Goal: Information Seeking & Learning: Check status

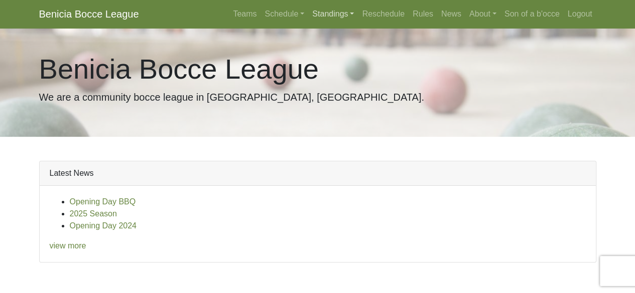
click at [340, 18] on link "Standings" at bounding box center [333, 14] width 50 height 20
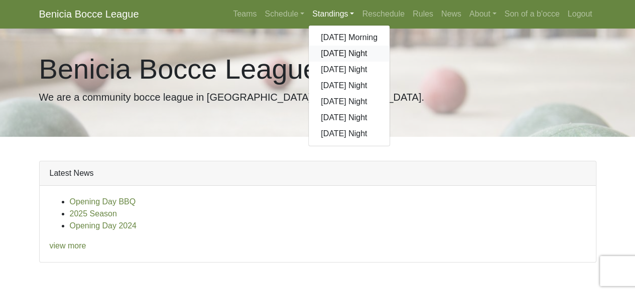
click at [341, 52] on link "[DATE] Night" at bounding box center [348, 54] width 81 height 16
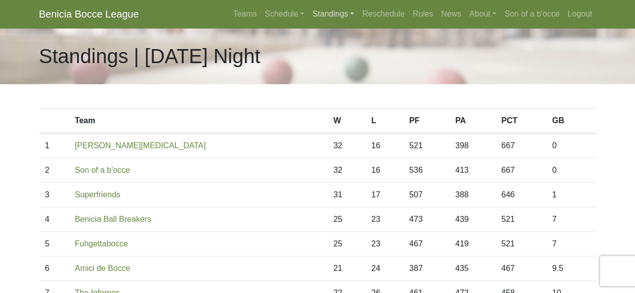
click at [325, 14] on link "Standings" at bounding box center [333, 14] width 50 height 20
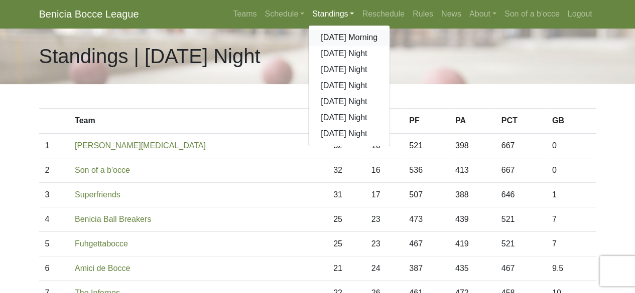
click at [330, 39] on link "[DATE] Morning" at bounding box center [348, 38] width 81 height 16
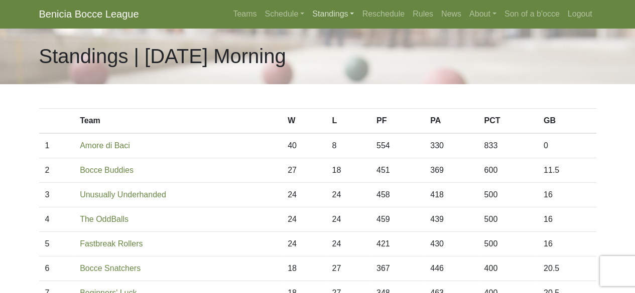
click at [342, 18] on link "Standings" at bounding box center [333, 14] width 50 height 20
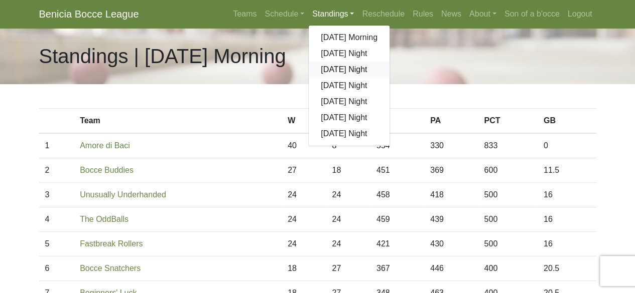
click at [335, 70] on link "[DATE] Night" at bounding box center [348, 70] width 81 height 16
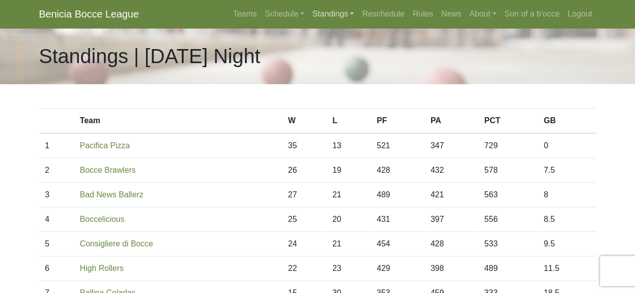
click at [338, 17] on link "Standings" at bounding box center [333, 14] width 50 height 20
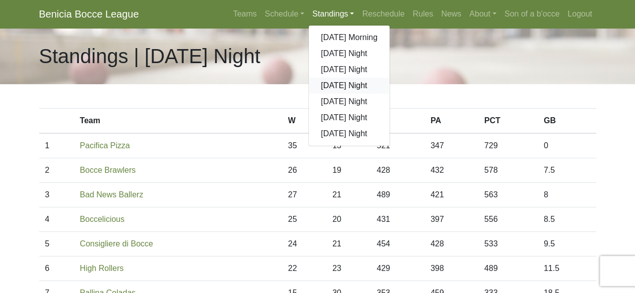
click at [339, 88] on link "[DATE] Night" at bounding box center [348, 86] width 81 height 16
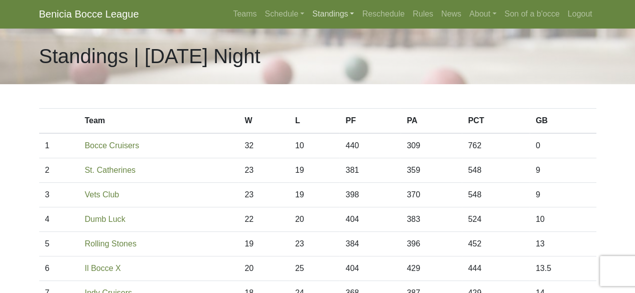
click at [343, 13] on link "Standings" at bounding box center [333, 14] width 50 height 20
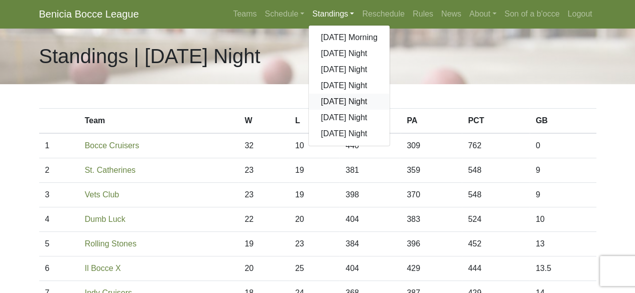
click at [337, 102] on link "[DATE] Night" at bounding box center [348, 102] width 81 height 16
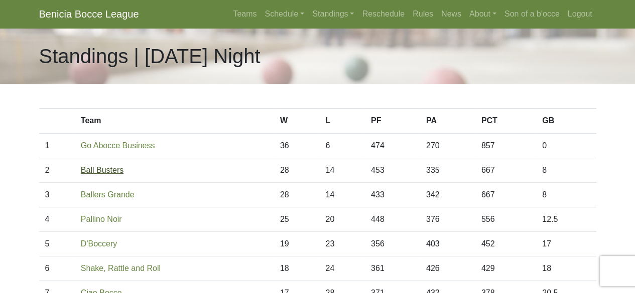
click at [101, 174] on link "Ball Busters" at bounding box center [102, 170] width 43 height 9
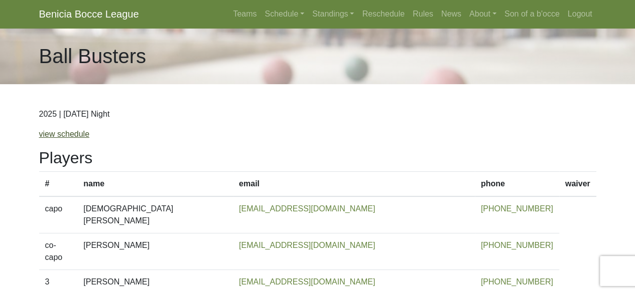
click at [58, 136] on link "view schedule" at bounding box center [64, 134] width 51 height 9
click at [326, 18] on link "Standings" at bounding box center [333, 14] width 50 height 20
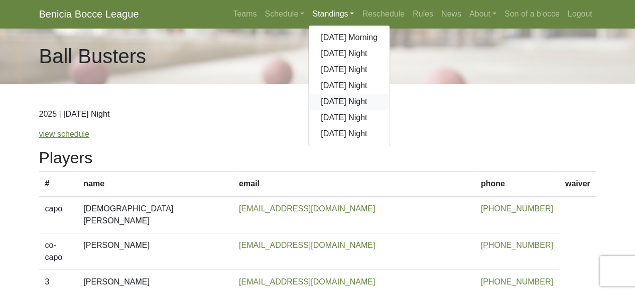
click at [328, 105] on link "[DATE] Night" at bounding box center [348, 102] width 81 height 16
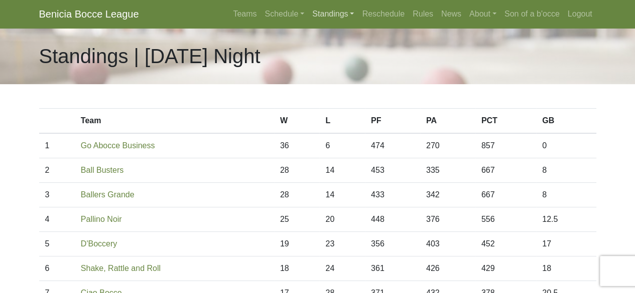
click at [348, 13] on link "Standings" at bounding box center [333, 14] width 50 height 20
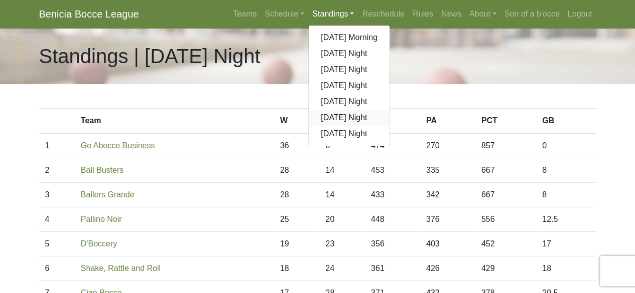
click at [342, 116] on link "[DATE] Night" at bounding box center [348, 118] width 81 height 16
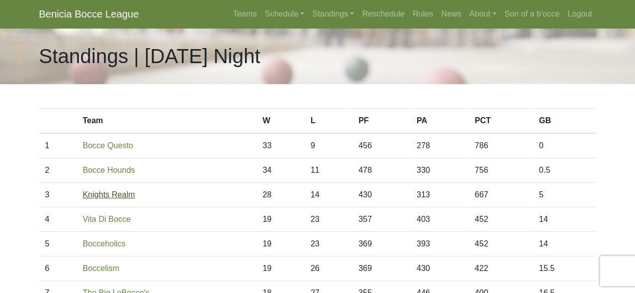
click at [113, 192] on link "Knights Realm" at bounding box center [109, 195] width 52 height 9
click at [337, 19] on link "Standings" at bounding box center [333, 14] width 50 height 20
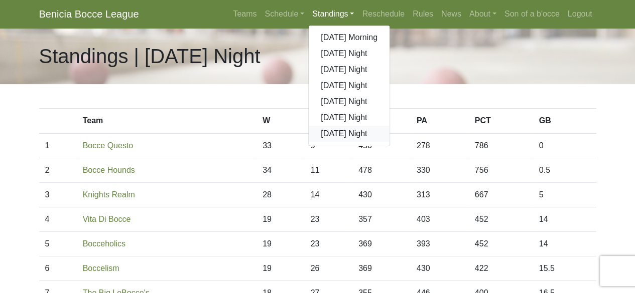
click at [335, 136] on link "[DATE] Night" at bounding box center [348, 134] width 81 height 16
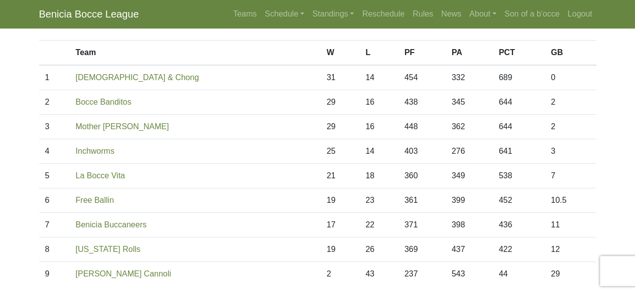
scroll to position [68, 0]
click at [111, 229] on link "Benicia Buccaneers" at bounding box center [111, 225] width 71 height 9
